Goal: Communication & Community: Answer question/provide support

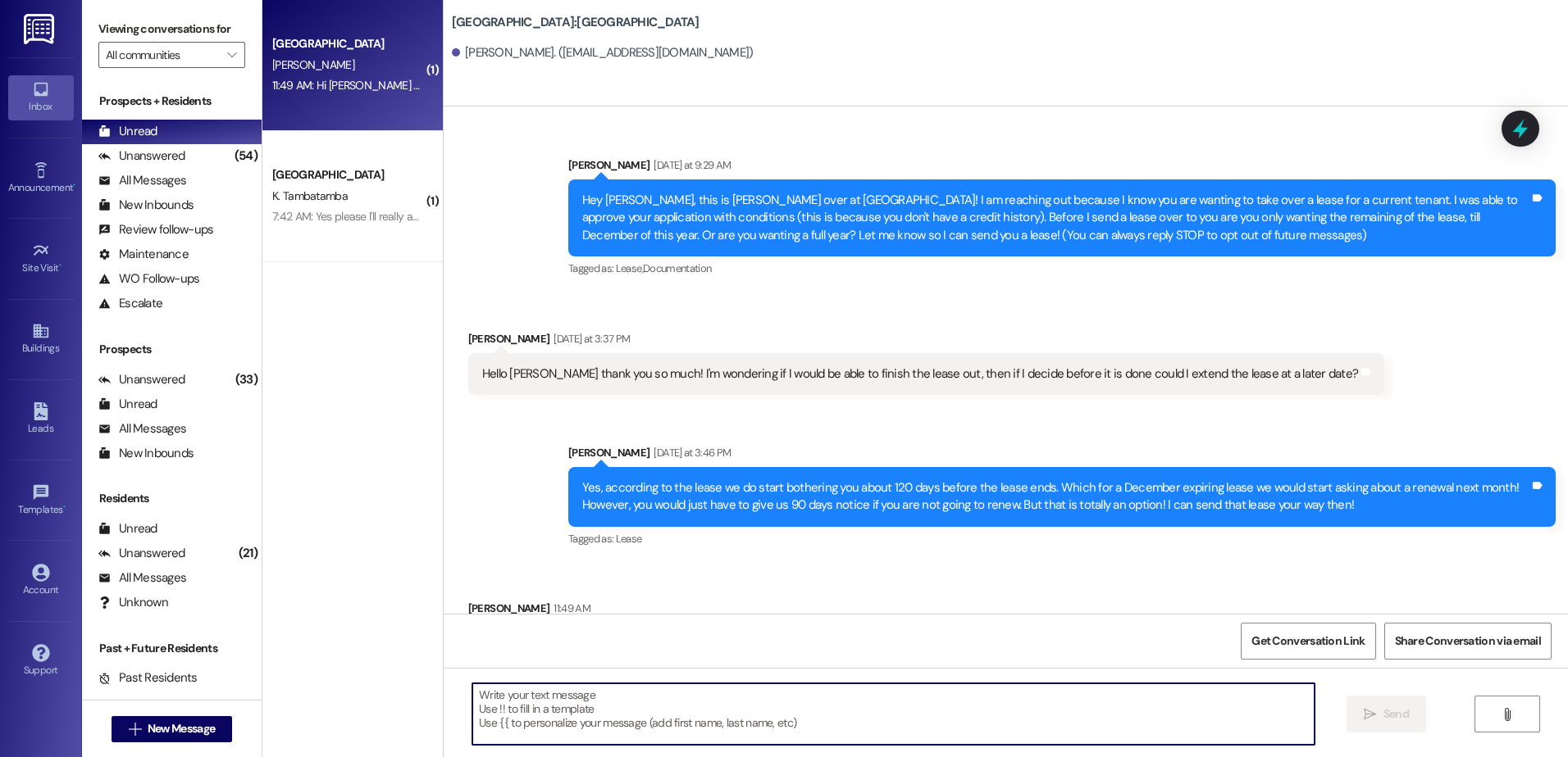
scroll to position [704, 0]
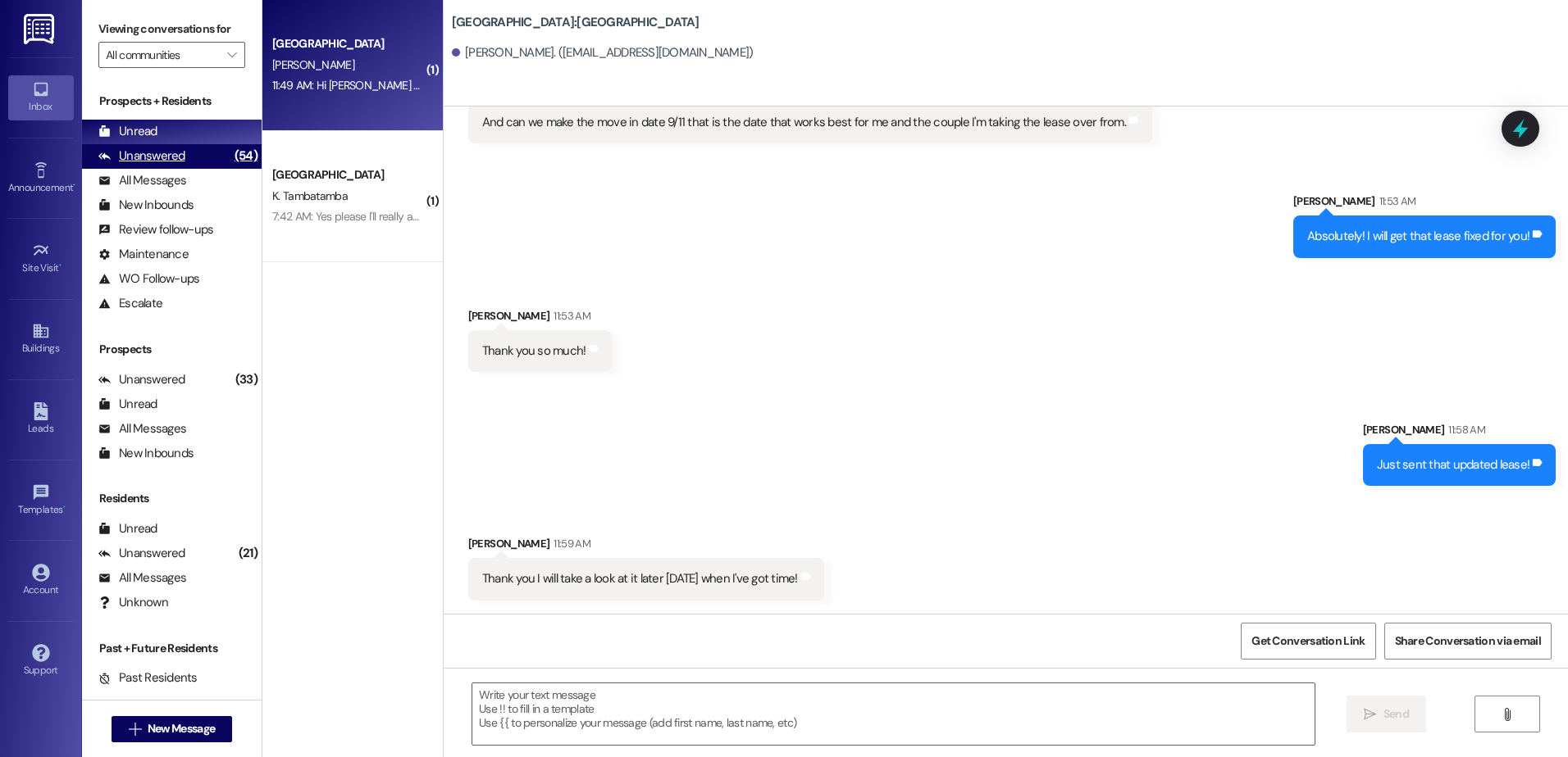
click at [175, 147] on div "Unanswered" at bounding box center [142, 155] width 87 height 17
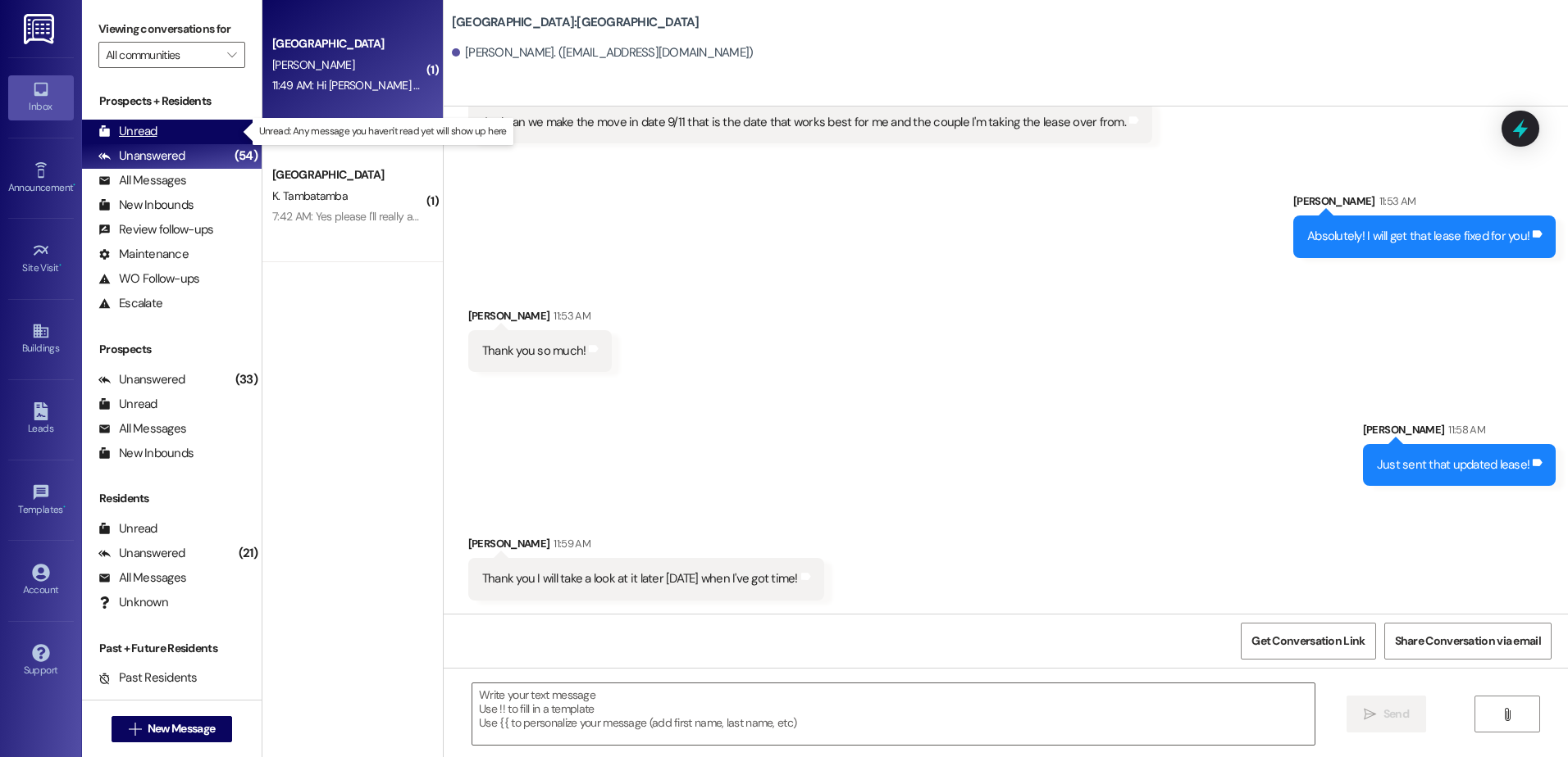
click at [175, 127] on div "Unread (0)" at bounding box center [171, 131] width 180 height 24
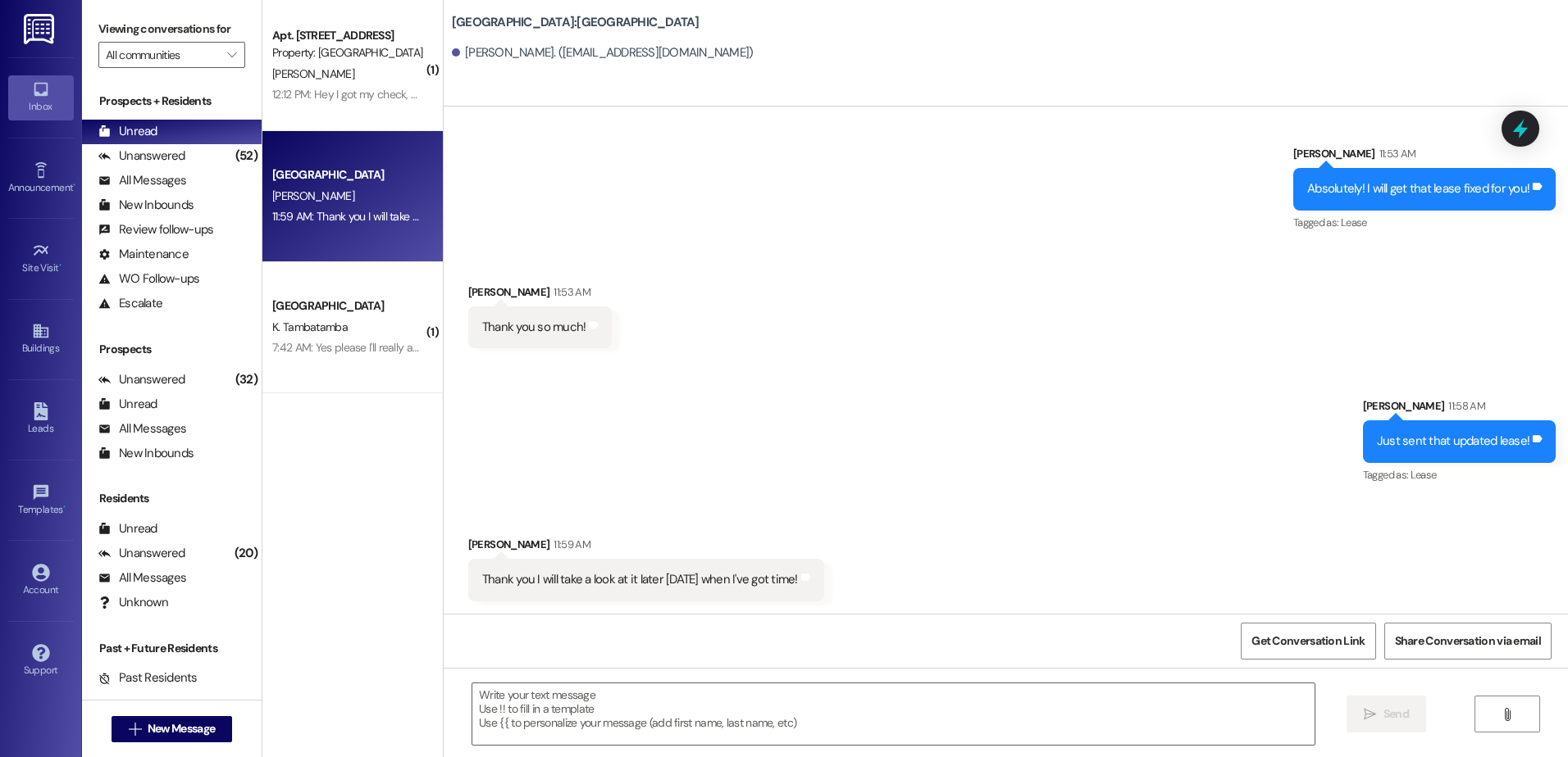
scroll to position [752, 0]
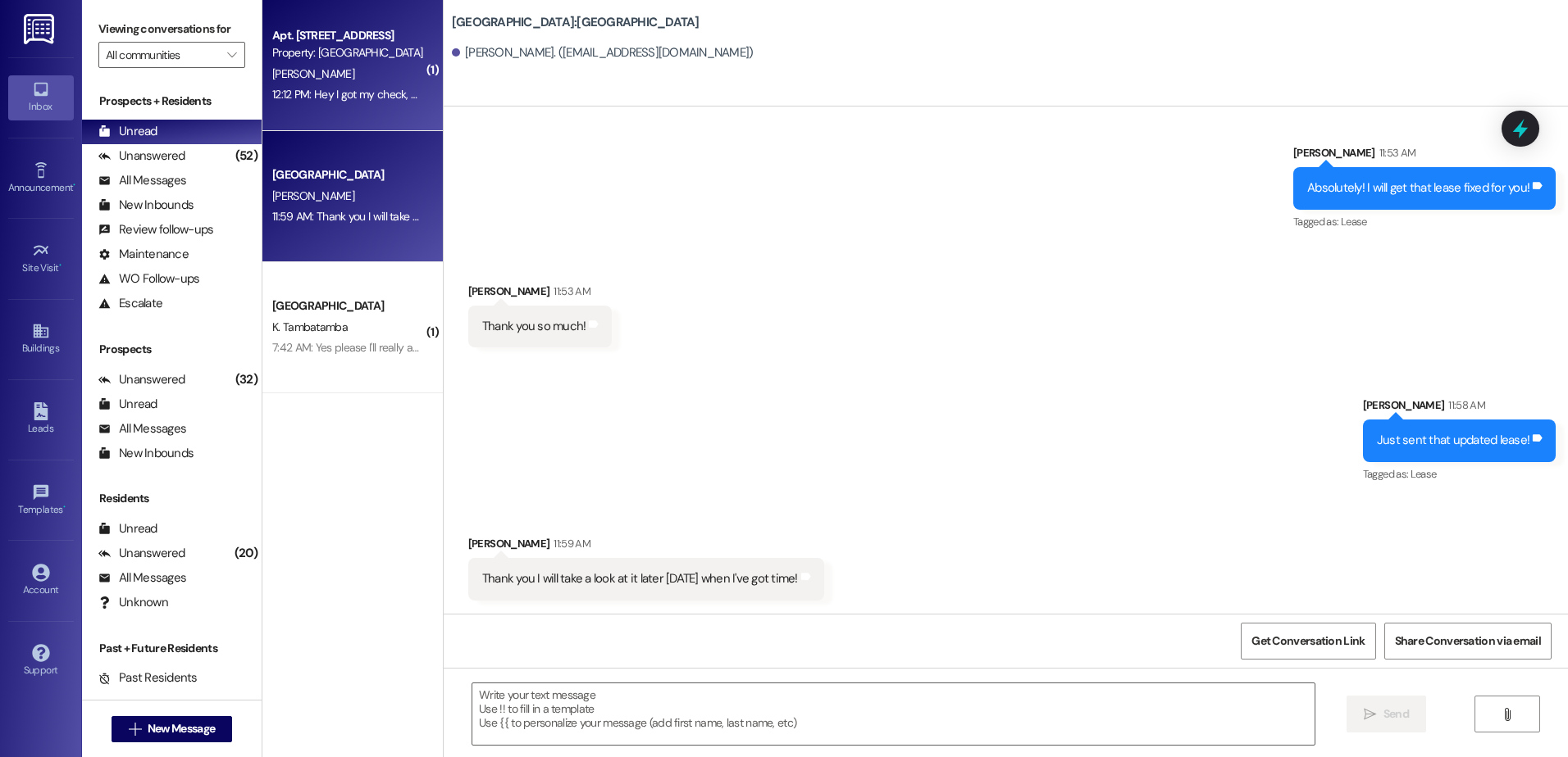
click at [334, 92] on div "12:12 PM: Hey I got my check, but only 650. Can I pay 650 [DATE] and the rest i…" at bounding box center [607, 94] width 670 height 15
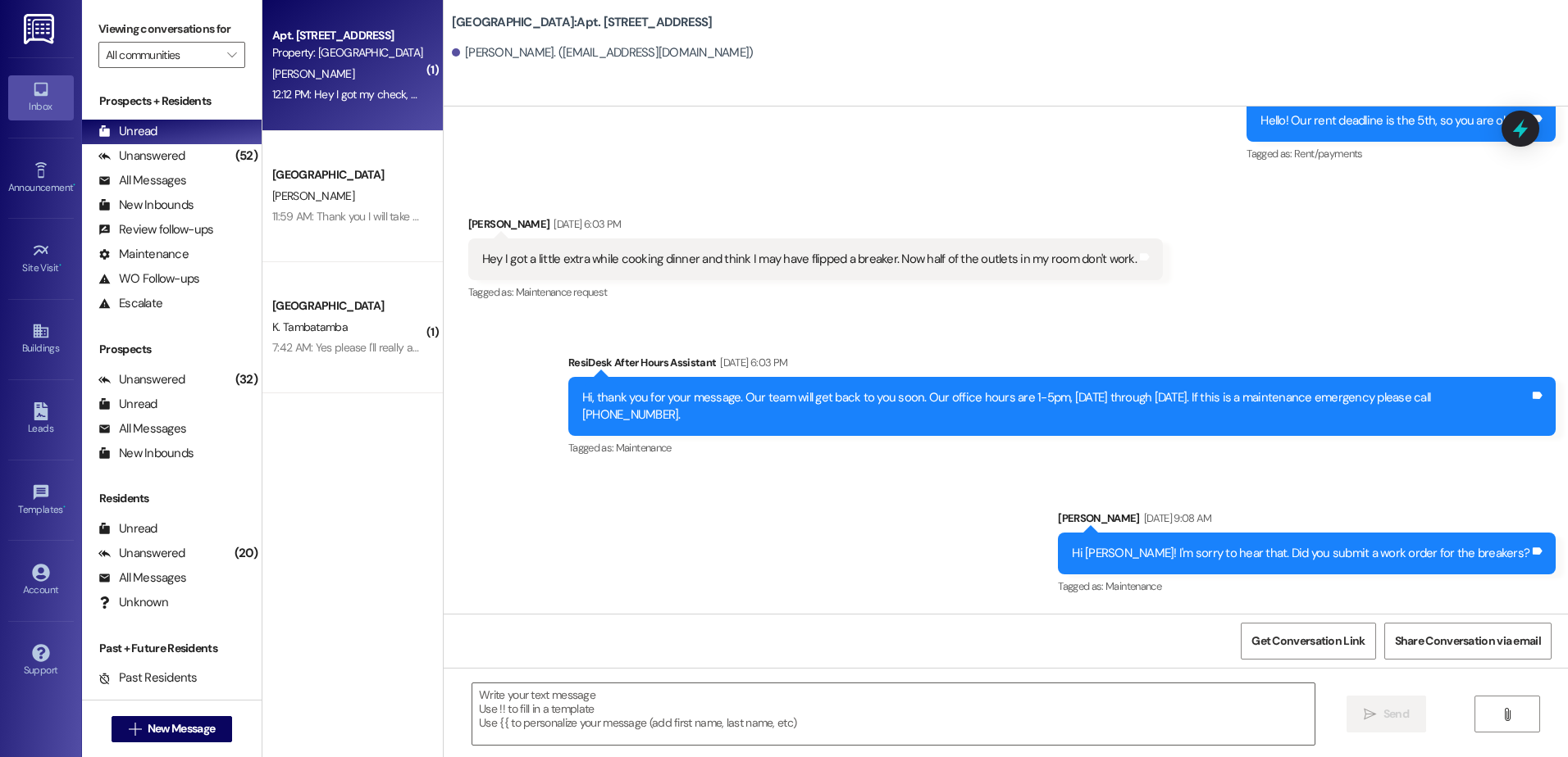
scroll to position [11336, 0]
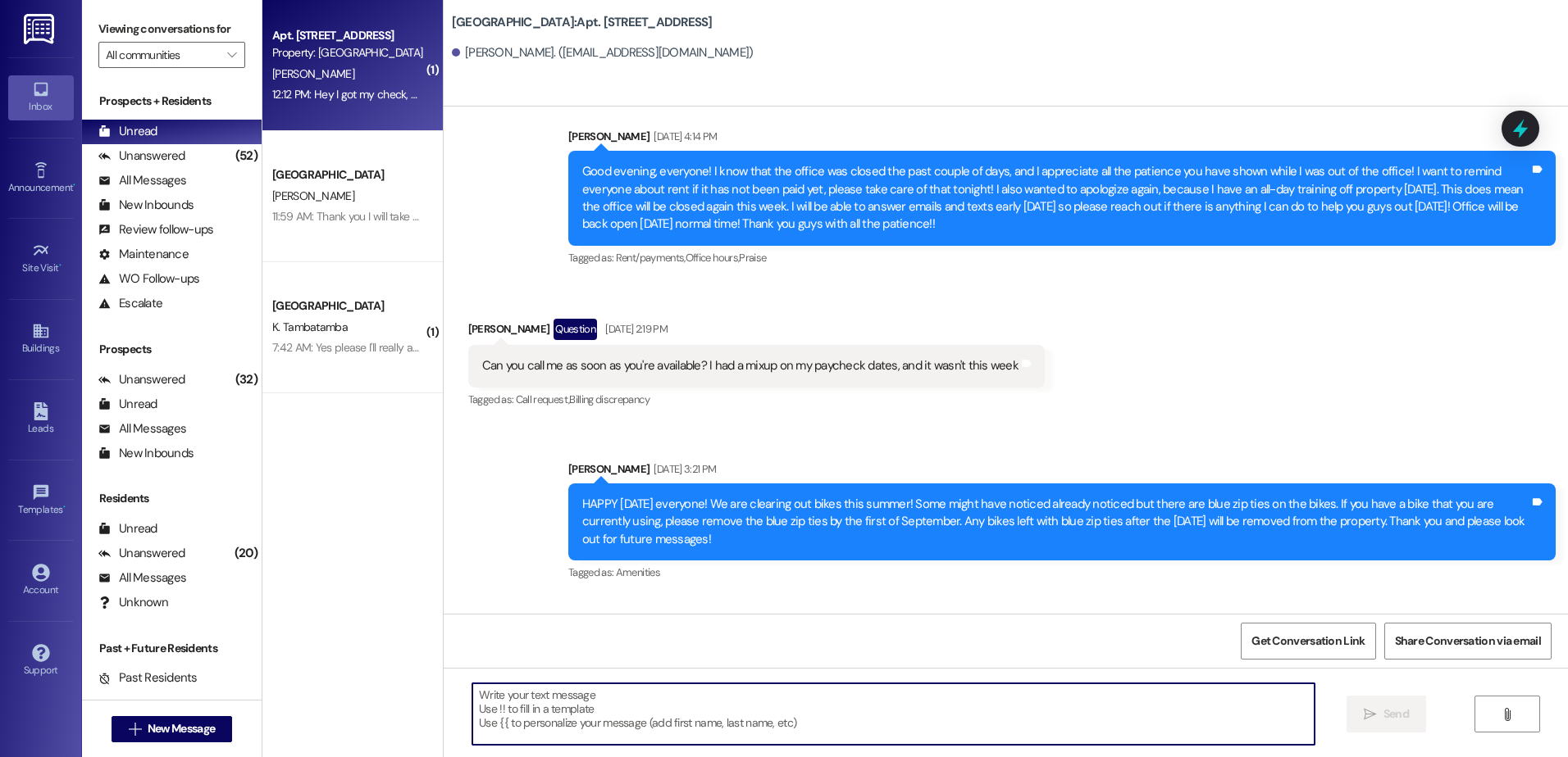
click at [790, 716] on textarea at bounding box center [893, 714] width 841 height 61
type textarea "Thanks for letting me know."
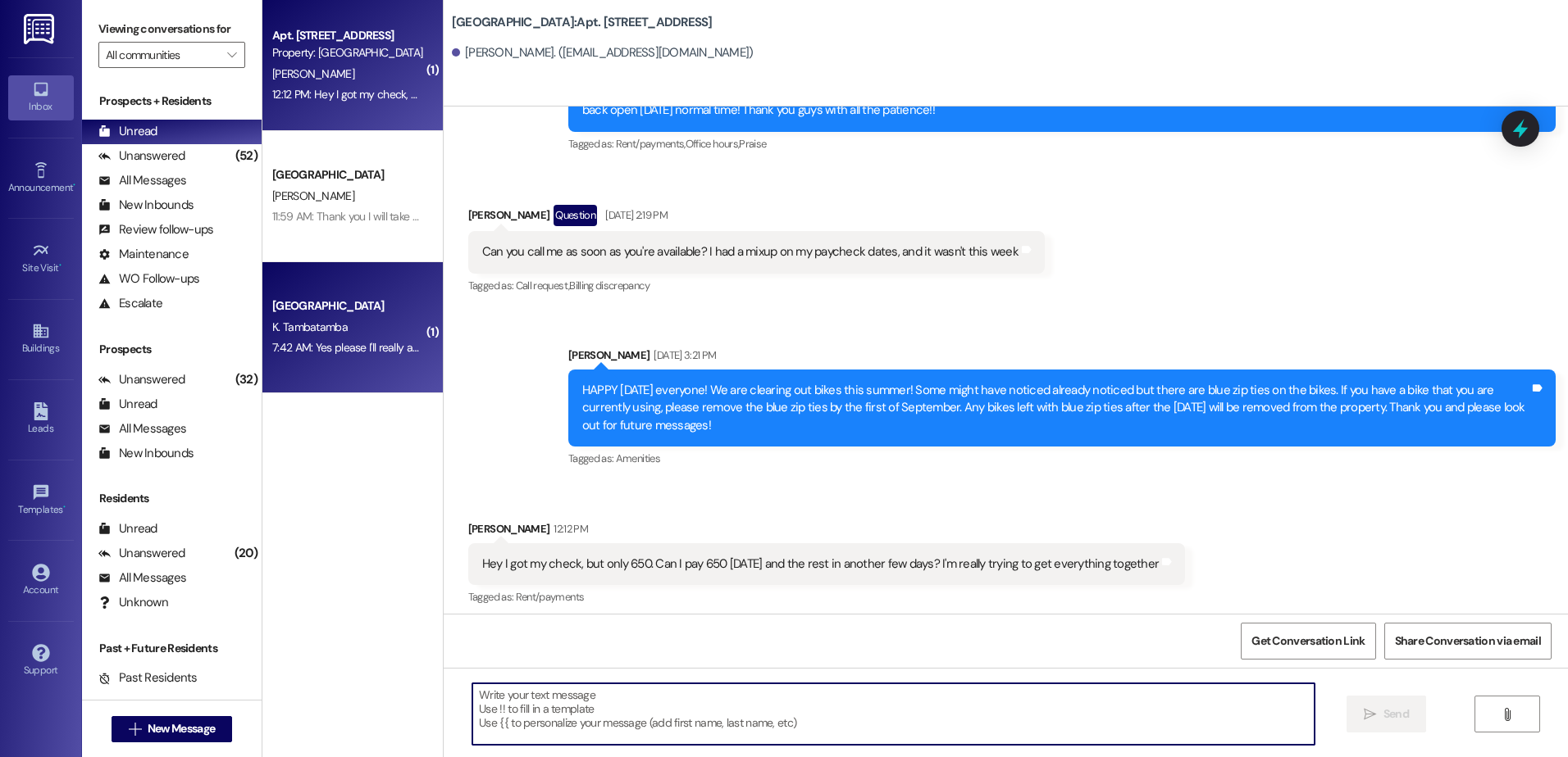
click at [315, 320] on span "K. Tambatamba" at bounding box center [309, 327] width 75 height 15
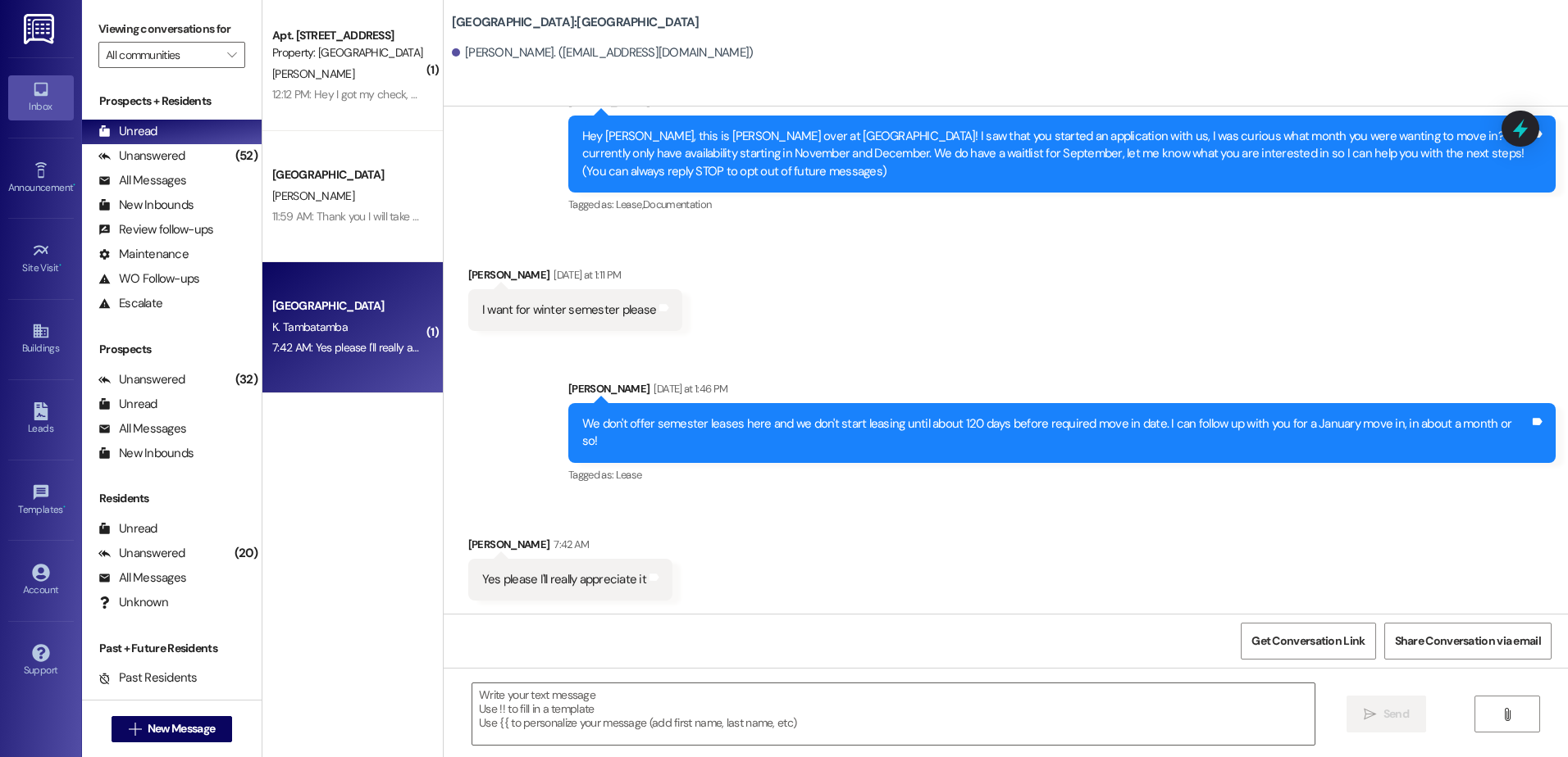
scroll to position [47, 0]
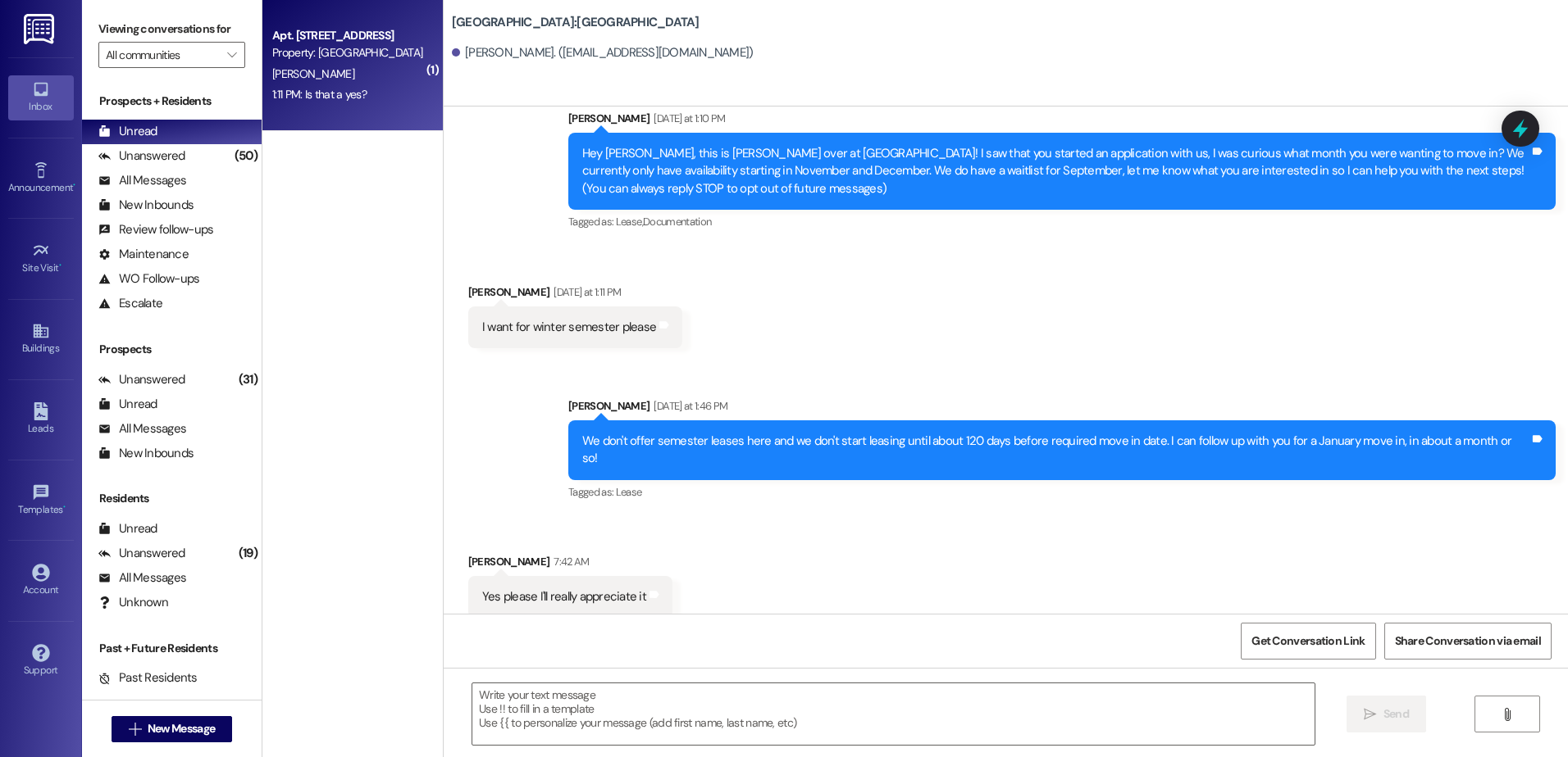
click at [387, 102] on div "1:11 PM: Is that a yes? 1:11 PM: Is that a yes?" at bounding box center [348, 95] width 155 height 20
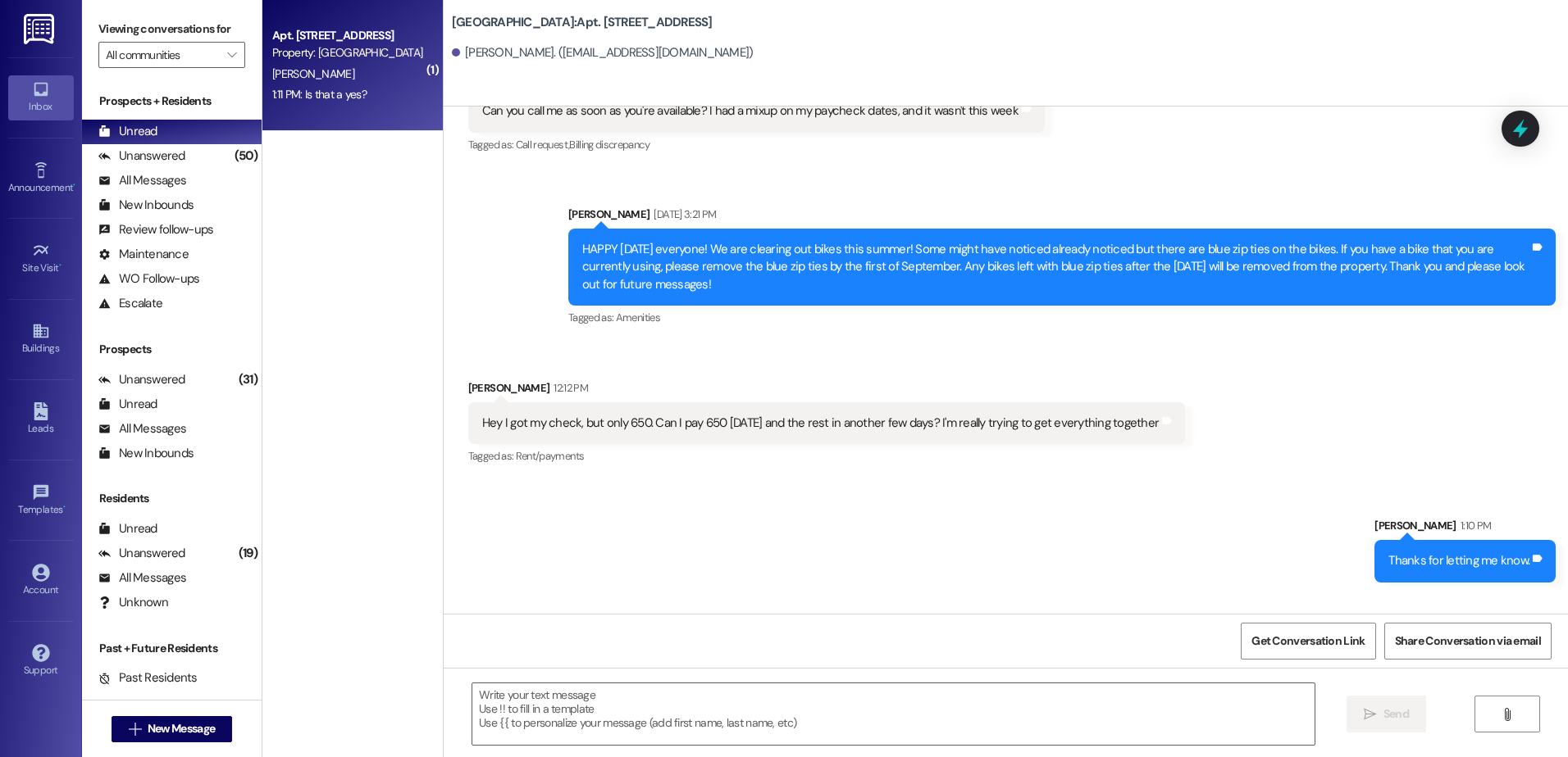
scroll to position [11592, 0]
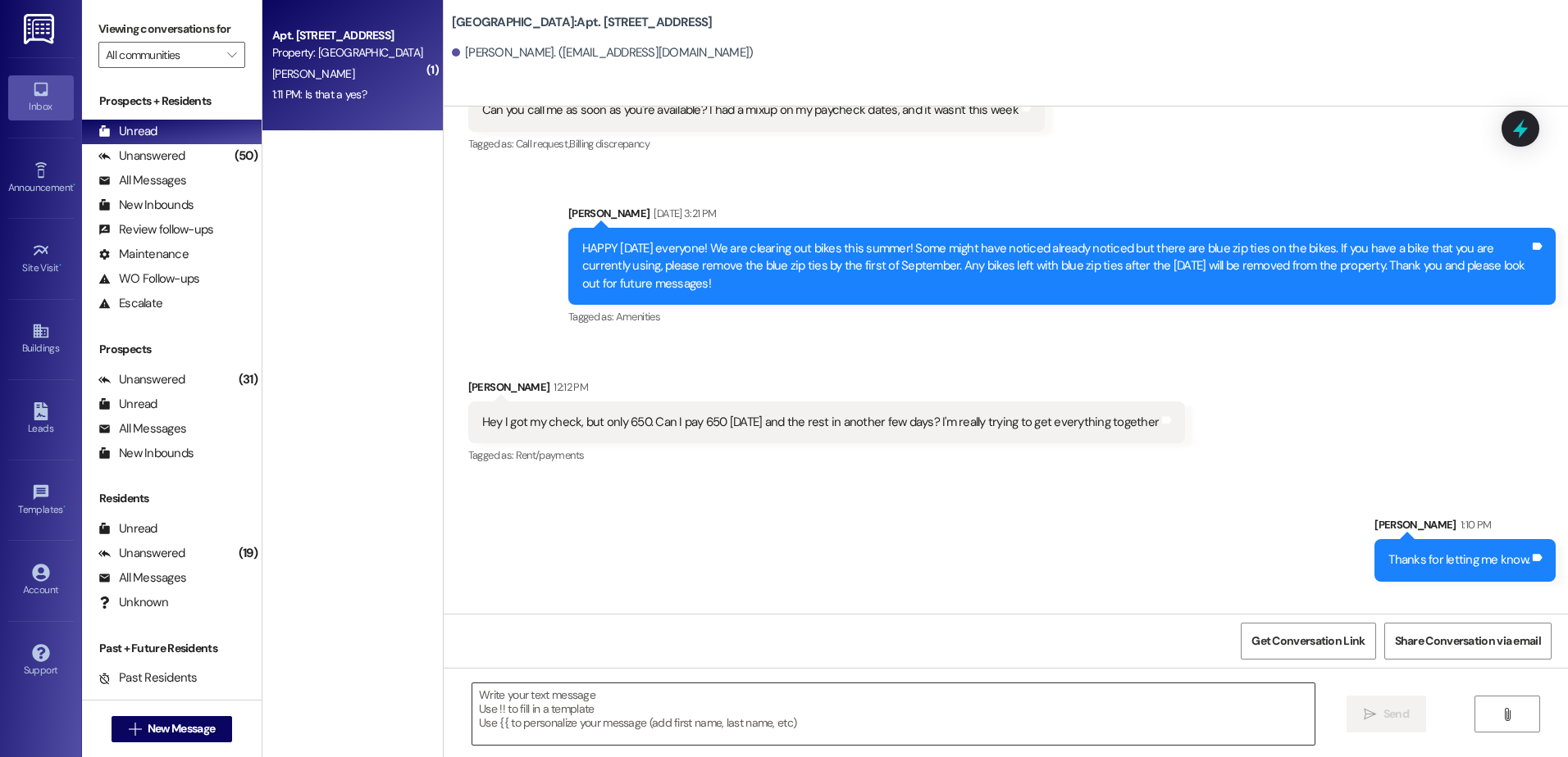
click at [620, 728] on textarea at bounding box center [893, 714] width 841 height 61
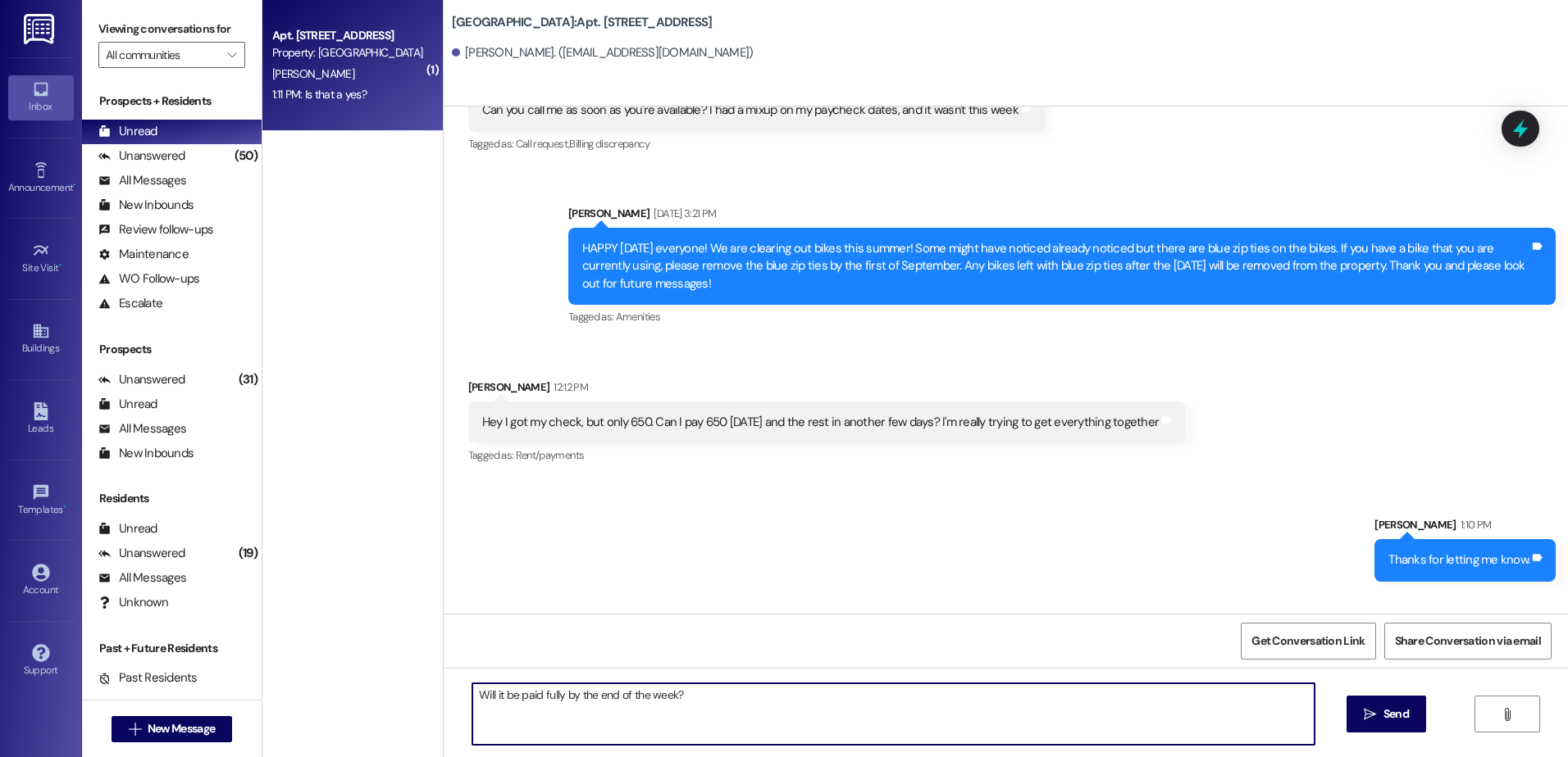
type textarea "Will it be paid fully by the end of the week?"
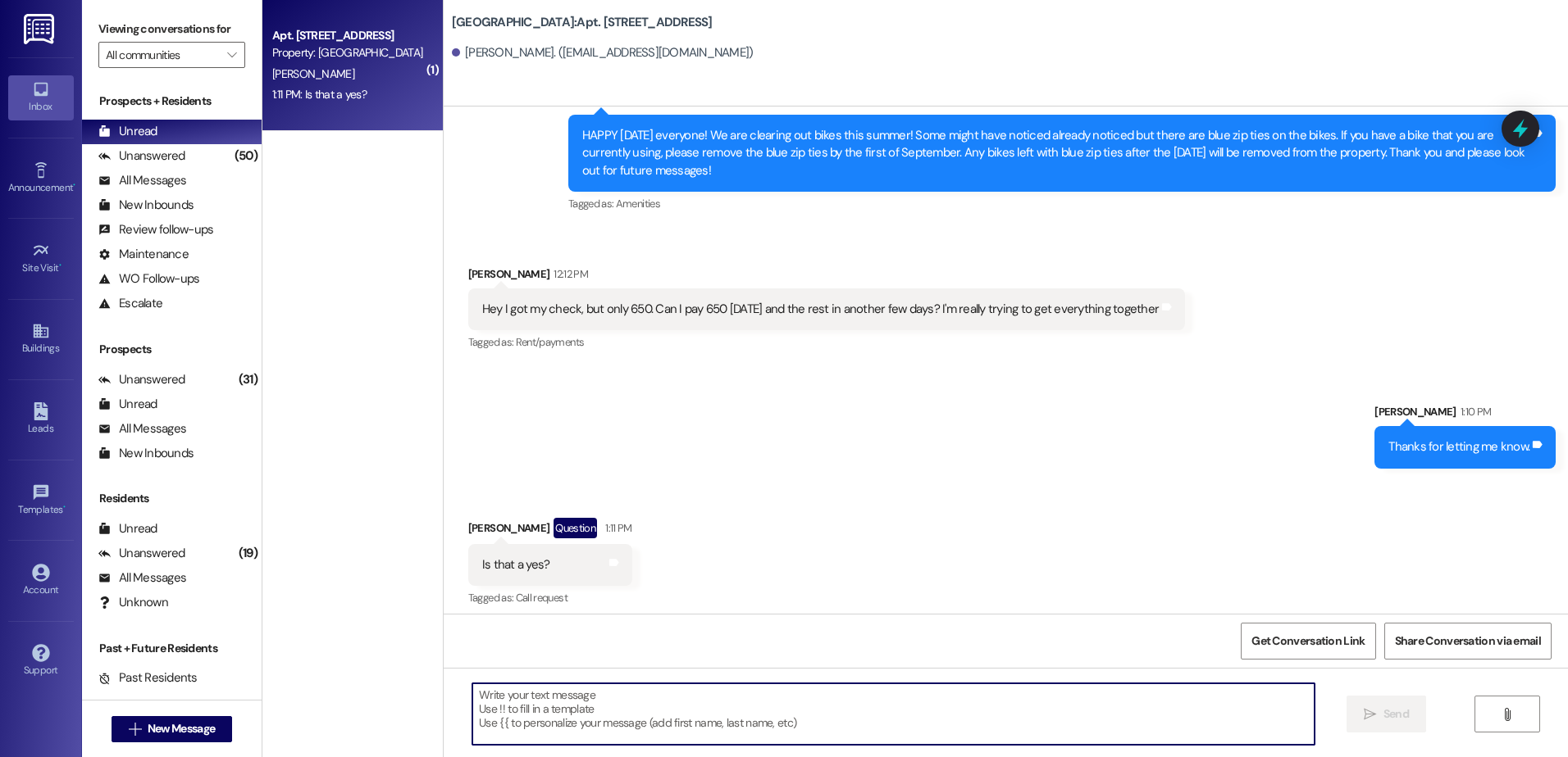
scroll to position [11706, 0]
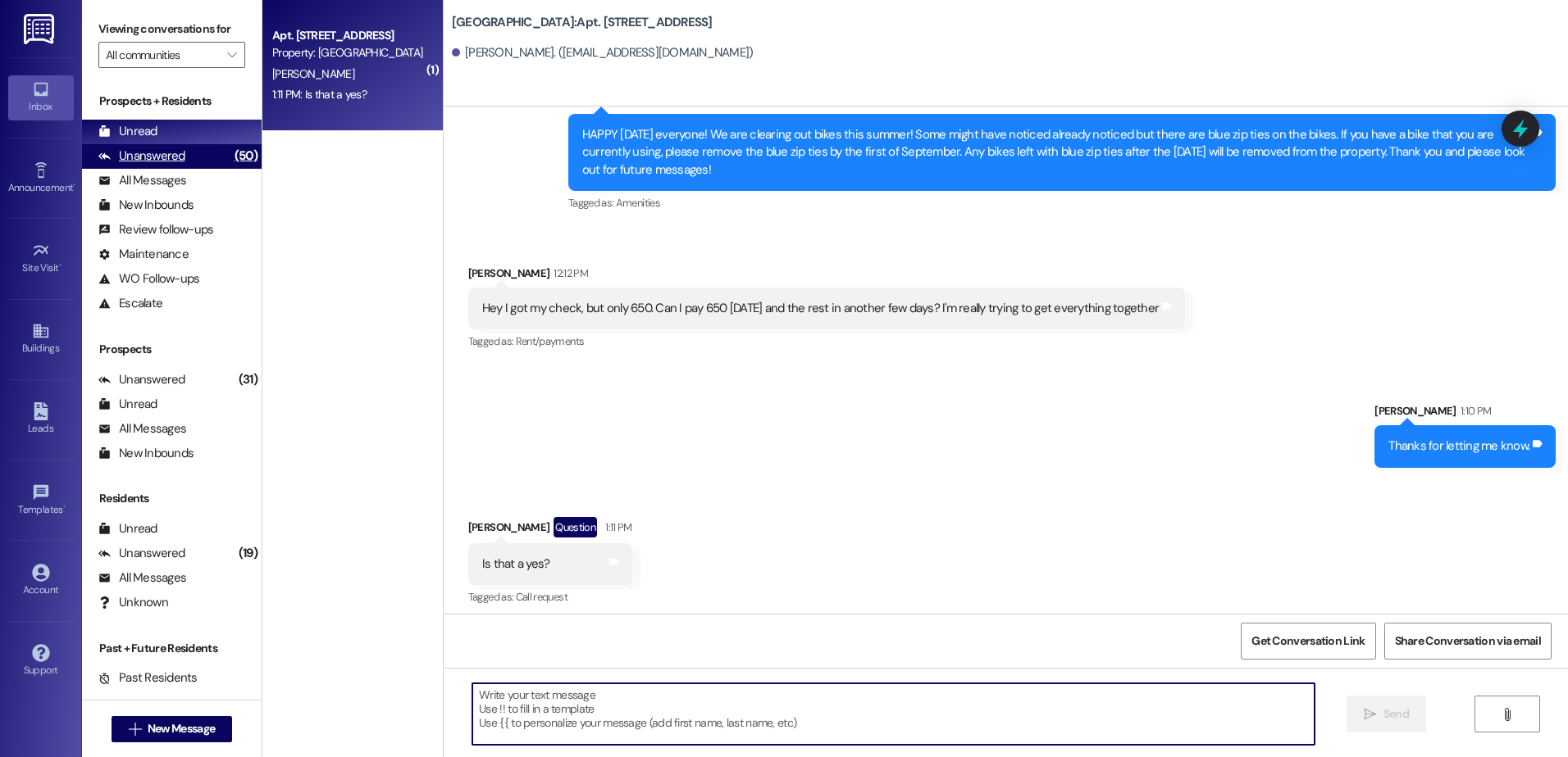
click at [230, 158] on div "(50)" at bounding box center [245, 155] width 31 height 25
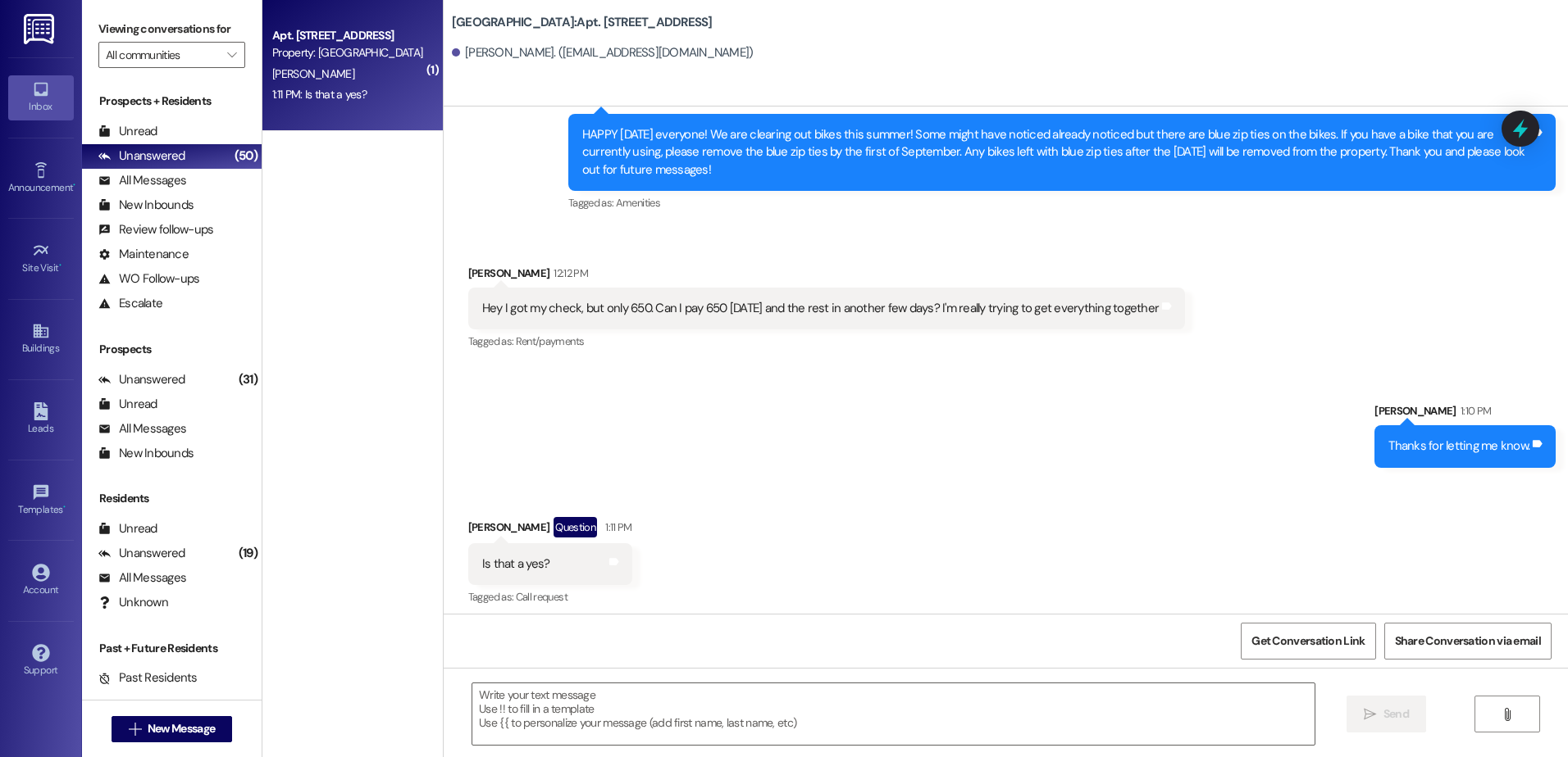
click at [193, 117] on div "Prospects + Residents Unread (0) Unread: Any message you haven't read yet will …" at bounding box center [171, 203] width 180 height 223
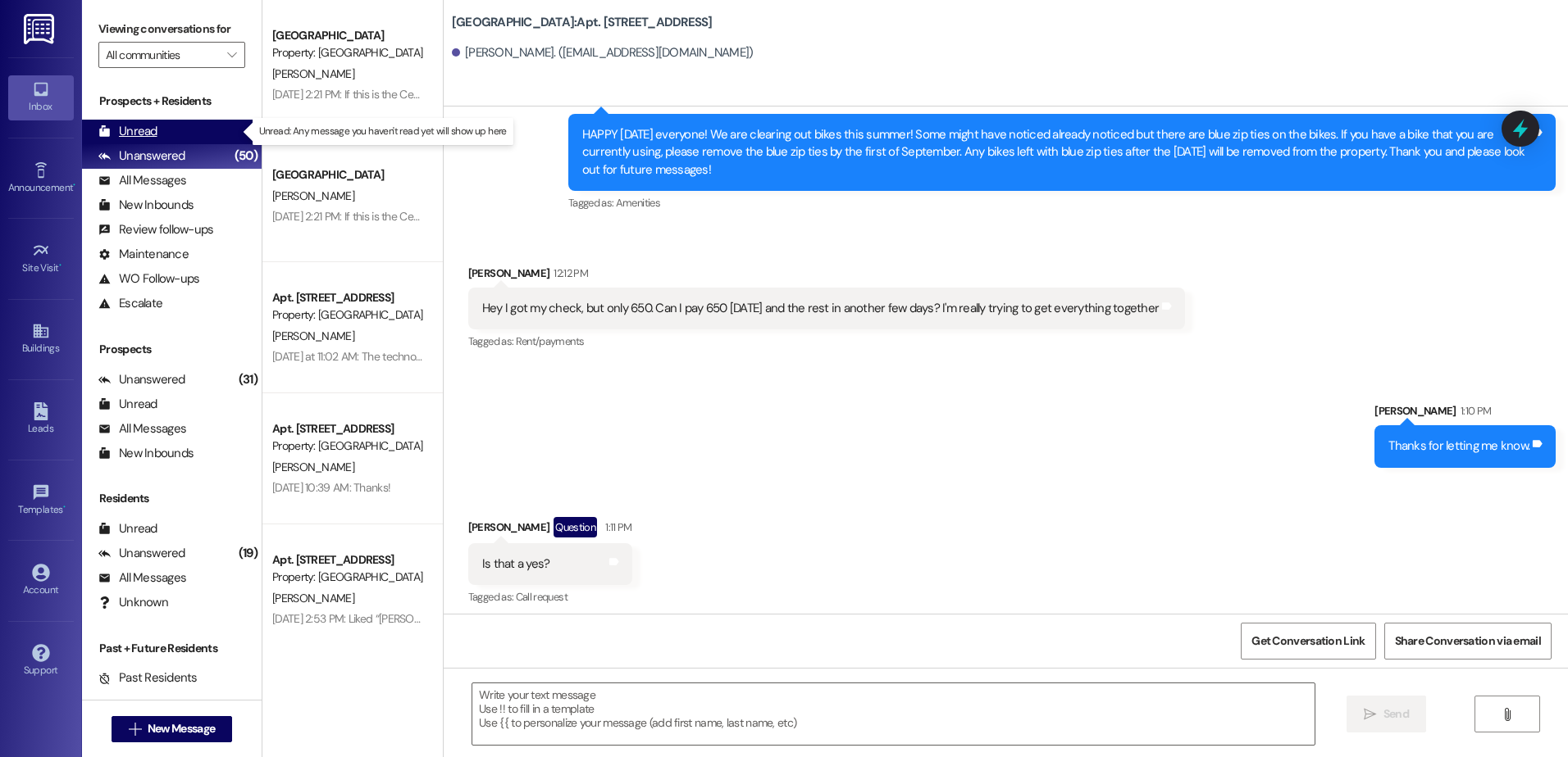
click at [193, 119] on div "Unread (0)" at bounding box center [171, 131] width 180 height 24
